Goal: Task Accomplishment & Management: Use online tool/utility

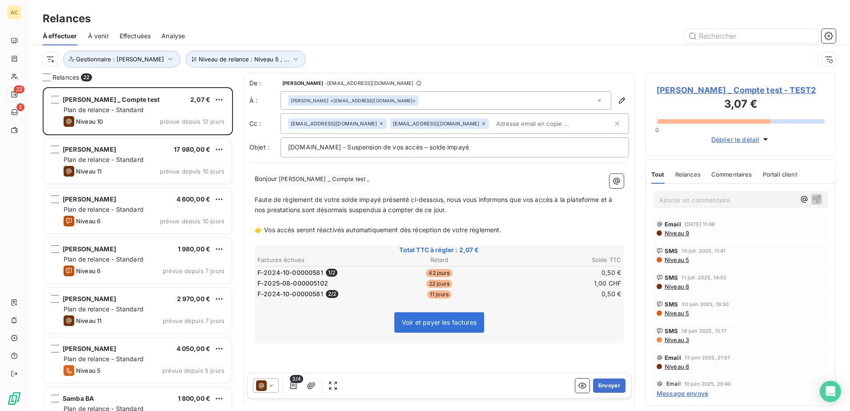
scroll to position [317, 184]
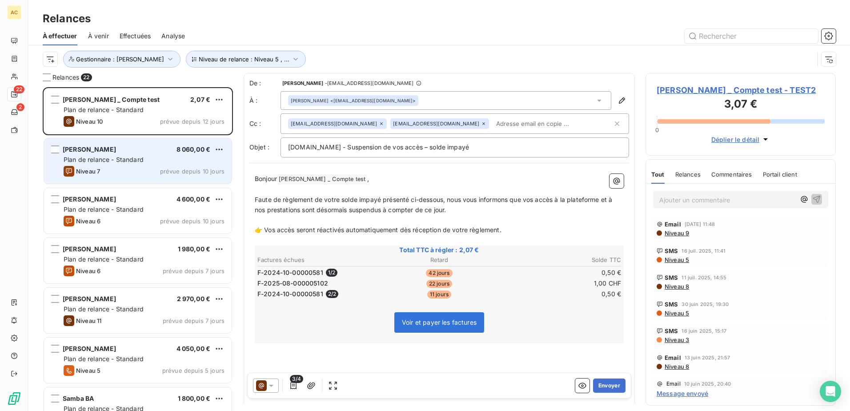
click at [139, 156] on span "Plan de relance - Standard" at bounding box center [104, 160] width 80 height 8
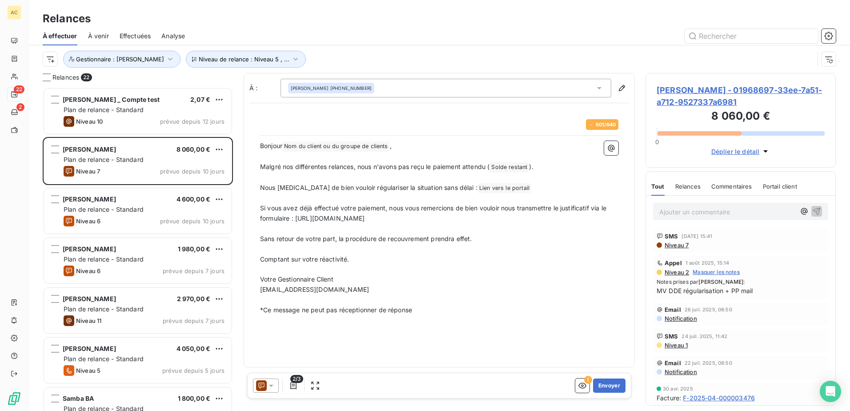
click at [708, 213] on p "Ajouter un commentaire ﻿" at bounding box center [727, 211] width 136 height 11
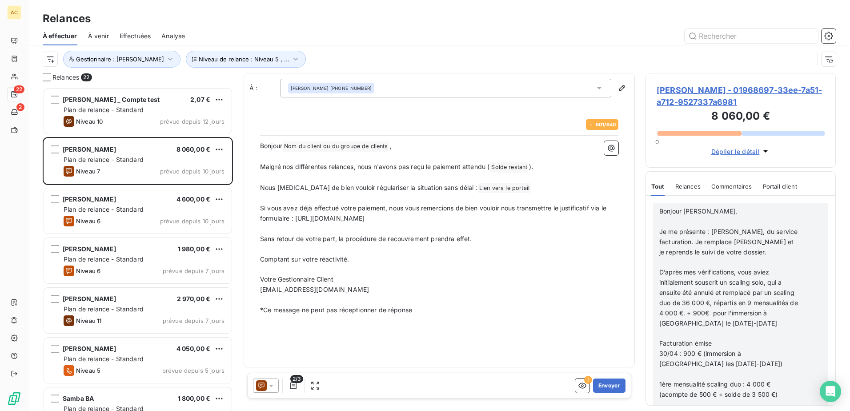
click at [660, 212] on span "Bonjour [PERSON_NAME]," at bounding box center [698, 211] width 78 height 8
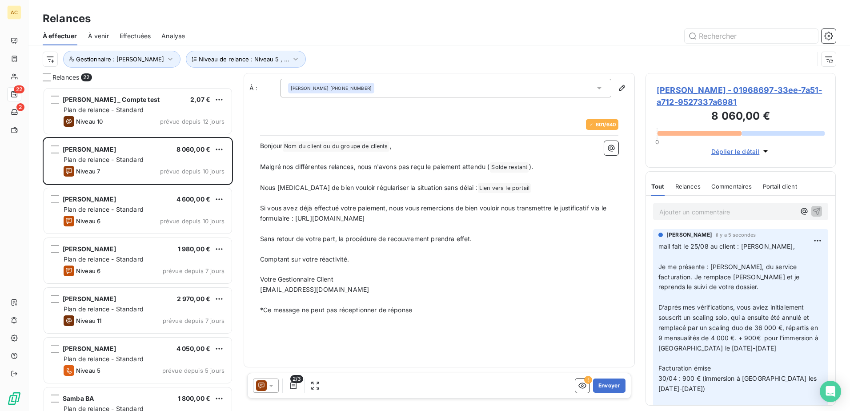
click at [563, 308] on p "*Ce message ne peut pas réceptionner de réponse" at bounding box center [439, 310] width 358 height 10
click at [687, 187] on span "Relances" at bounding box center [687, 186] width 25 height 7
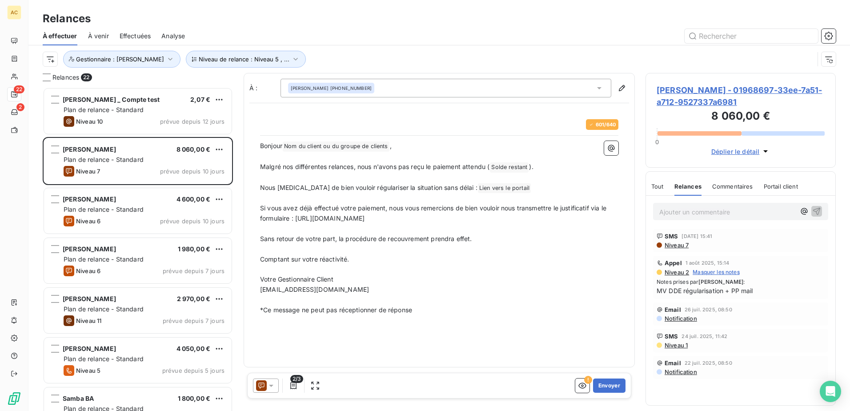
click at [659, 184] on span "Tout" at bounding box center [657, 186] width 12 height 7
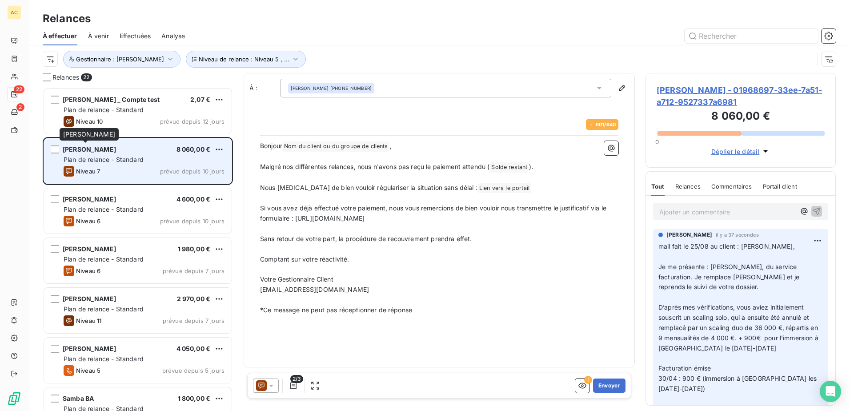
click at [100, 153] on div "[PERSON_NAME]" at bounding box center [89, 149] width 53 height 9
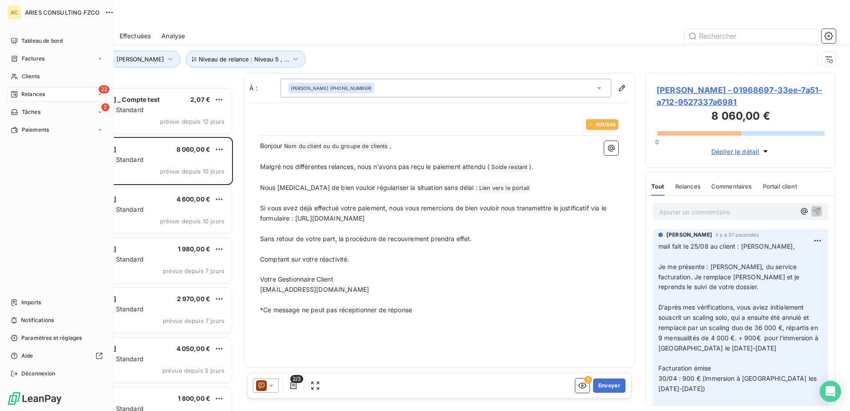
click at [17, 178] on div "Tableau de bord Factures Clients 22 Relances 2 Tâches Paiements Imports Notific…" at bounding box center [56, 207] width 99 height 347
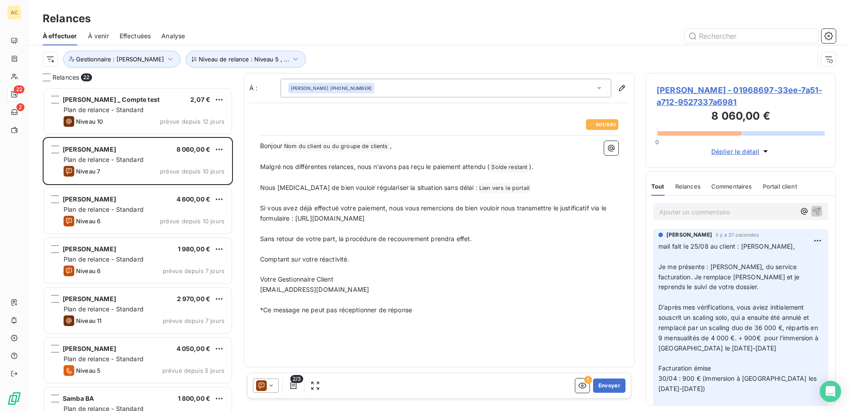
click at [333, 17] on div "Relances" at bounding box center [439, 19] width 822 height 16
